Goal: Task Accomplishment & Management: Use online tool/utility

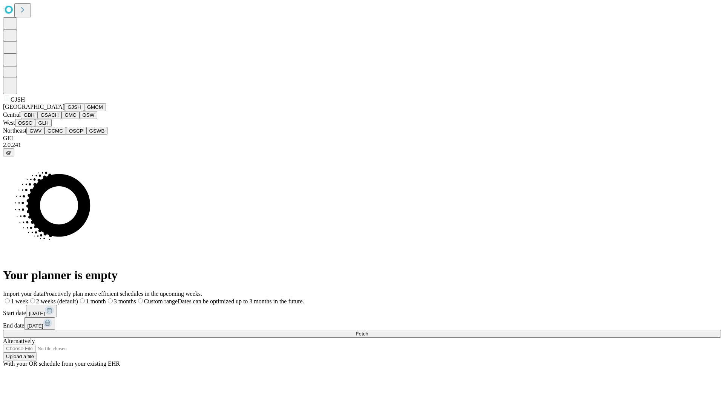
click at [65, 111] on button "GJSH" at bounding box center [75, 107] width 20 height 8
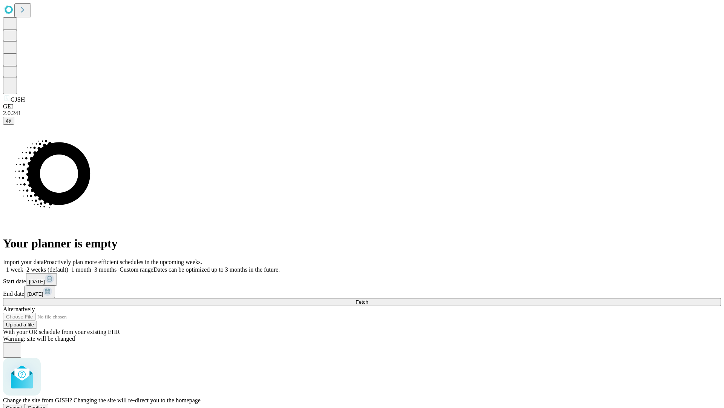
click at [46, 404] on span "Confirm" at bounding box center [37, 407] width 18 height 6
click at [23, 266] on label "1 week" at bounding box center [13, 269] width 20 height 6
click at [368, 299] on span "Fetch" at bounding box center [362, 302] width 12 height 6
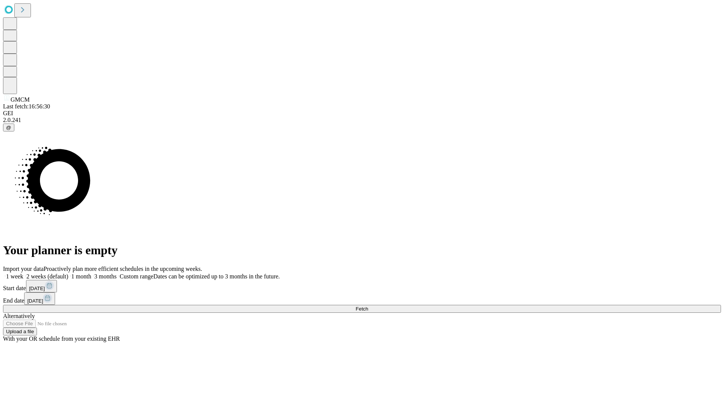
click at [23, 273] on label "1 week" at bounding box center [13, 276] width 20 height 6
click at [368, 306] on span "Fetch" at bounding box center [362, 309] width 12 height 6
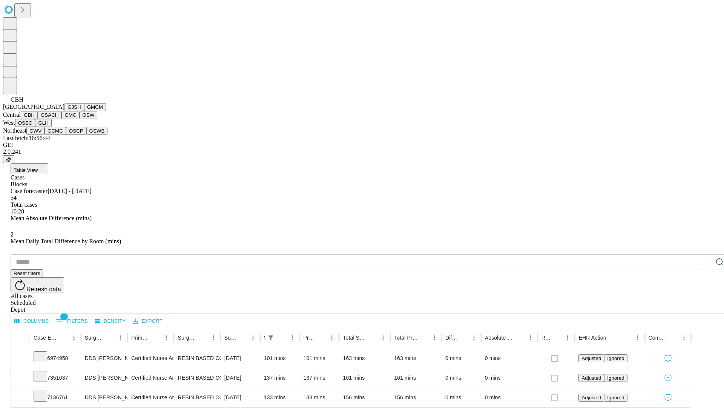
click at [58, 119] on button "GSACH" at bounding box center [50, 115] width 24 height 8
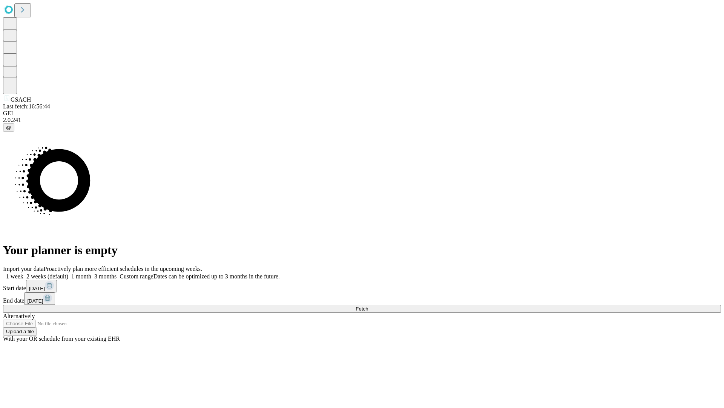
click at [23, 273] on label "1 week" at bounding box center [13, 276] width 20 height 6
click at [368, 306] on span "Fetch" at bounding box center [362, 309] width 12 height 6
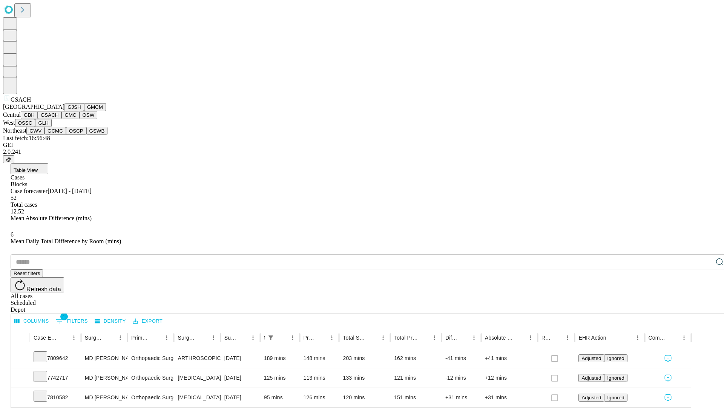
click at [62, 119] on button "GMC" at bounding box center [71, 115] width 18 height 8
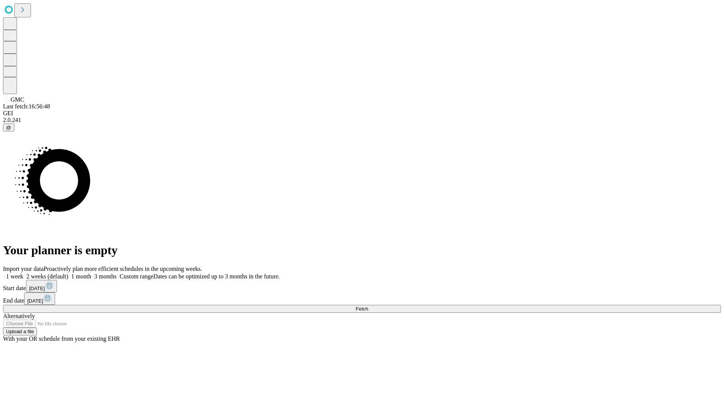
click at [23, 273] on label "1 week" at bounding box center [13, 276] width 20 height 6
click at [368, 306] on span "Fetch" at bounding box center [362, 309] width 12 height 6
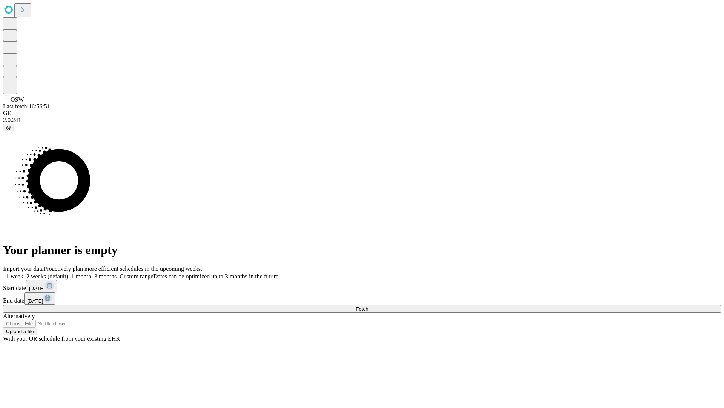
click at [23, 273] on label "1 week" at bounding box center [13, 276] width 20 height 6
click at [368, 306] on span "Fetch" at bounding box center [362, 309] width 12 height 6
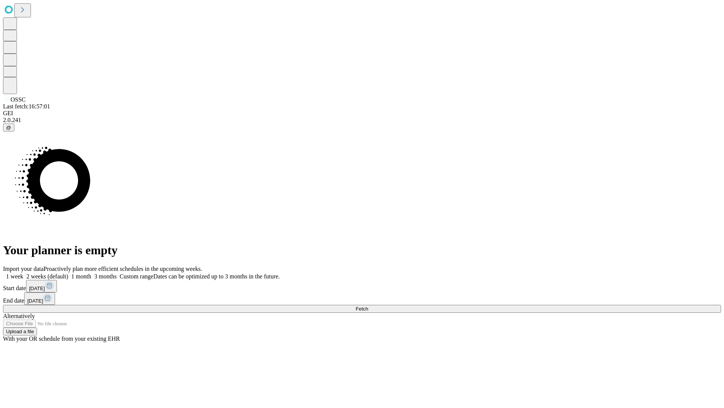
click at [23, 273] on label "1 week" at bounding box center [13, 276] width 20 height 6
click at [368, 306] on span "Fetch" at bounding box center [362, 309] width 12 height 6
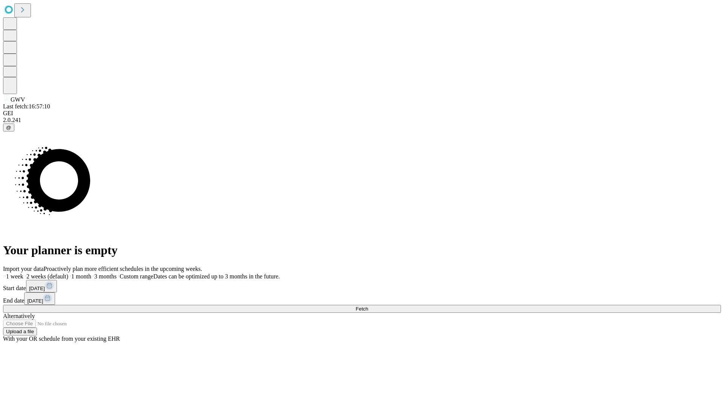
click at [23, 273] on label "1 week" at bounding box center [13, 276] width 20 height 6
click at [368, 306] on span "Fetch" at bounding box center [362, 309] width 12 height 6
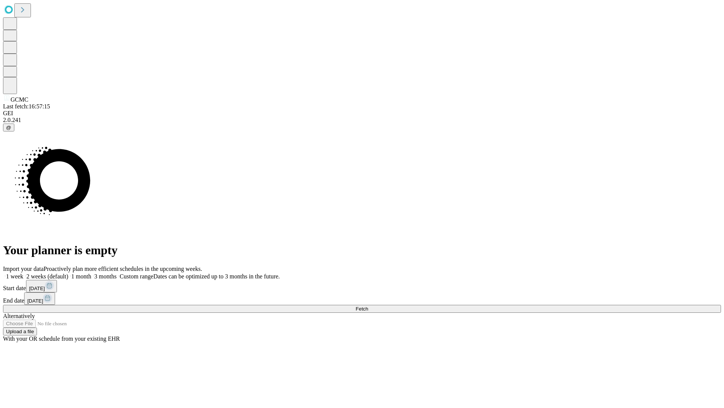
click at [23, 273] on label "1 week" at bounding box center [13, 276] width 20 height 6
click at [368, 306] on span "Fetch" at bounding box center [362, 309] width 12 height 6
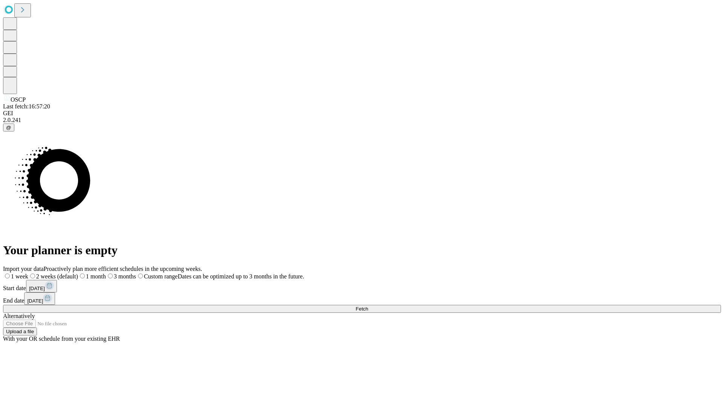
click at [28, 273] on label "1 week" at bounding box center [15, 276] width 25 height 6
click at [368, 306] on span "Fetch" at bounding box center [362, 309] width 12 height 6
